Goal: Check status

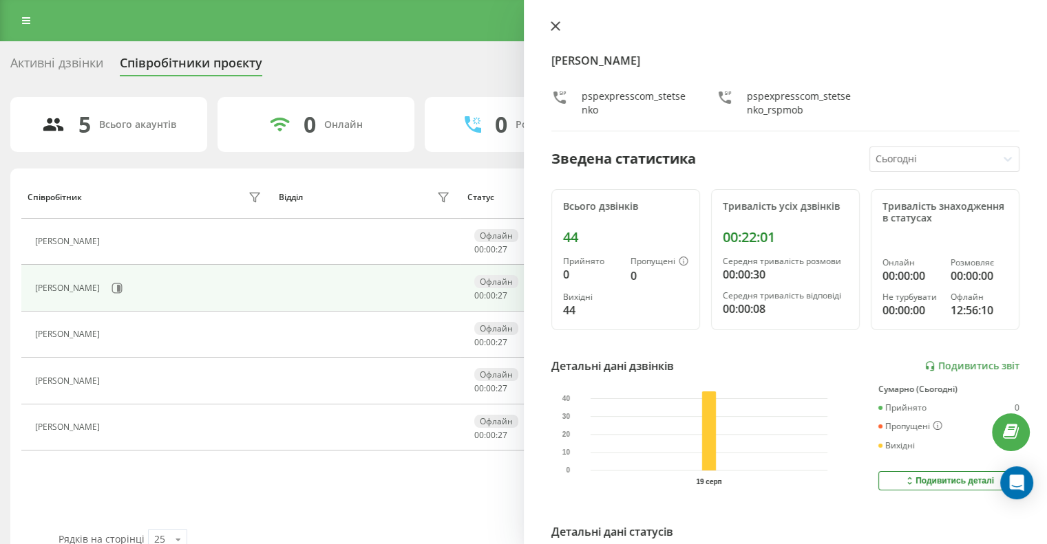
click at [554, 30] on icon at bounding box center [556, 26] width 10 height 10
click at [976, 363] on link "Подивитись звіт" at bounding box center [971, 367] width 95 height 12
